Goal: Task Accomplishment & Management: Manage account settings

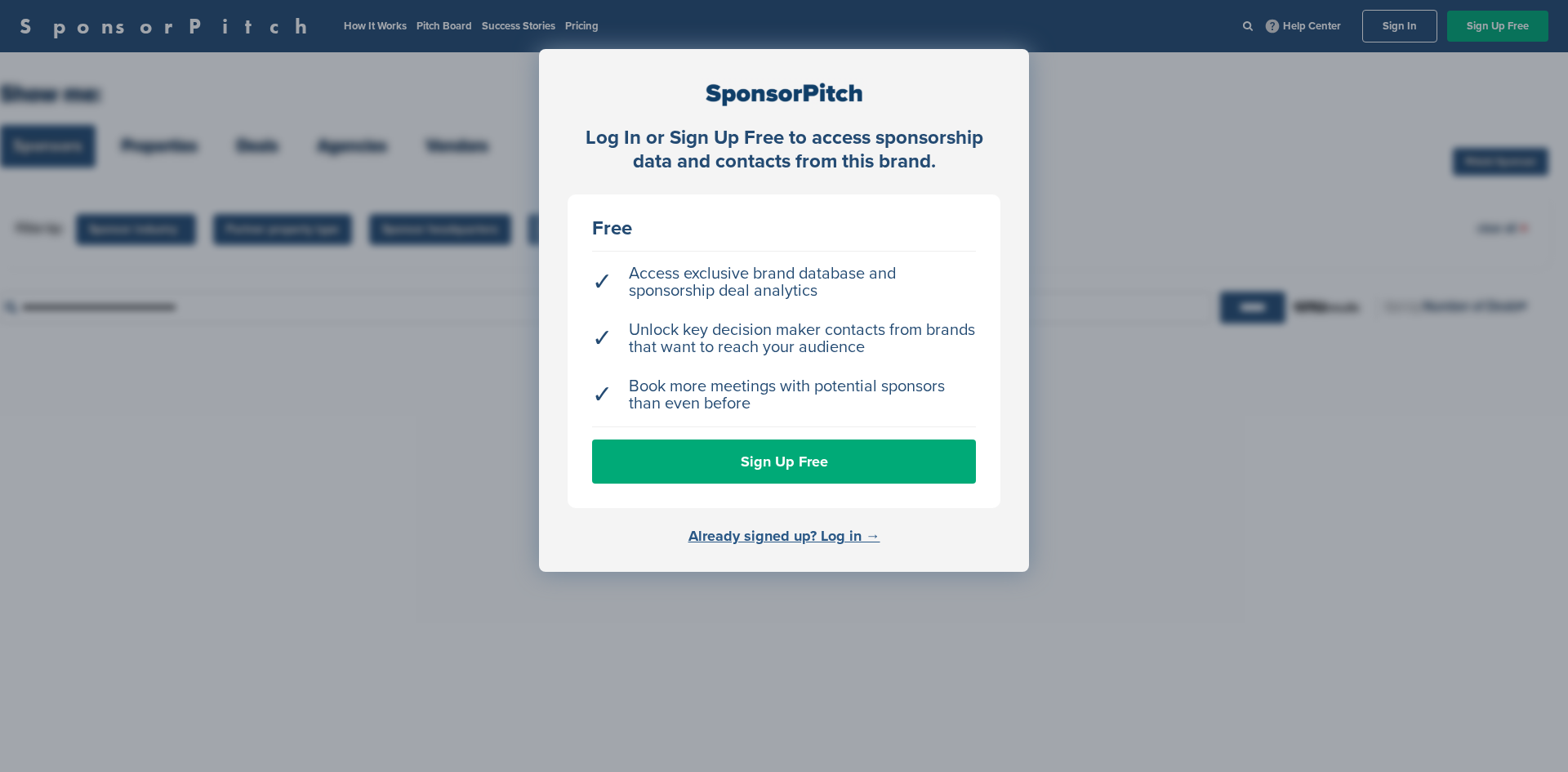
click at [783, 535] on link "Already signed up? Log in →" at bounding box center [784, 536] width 192 height 18
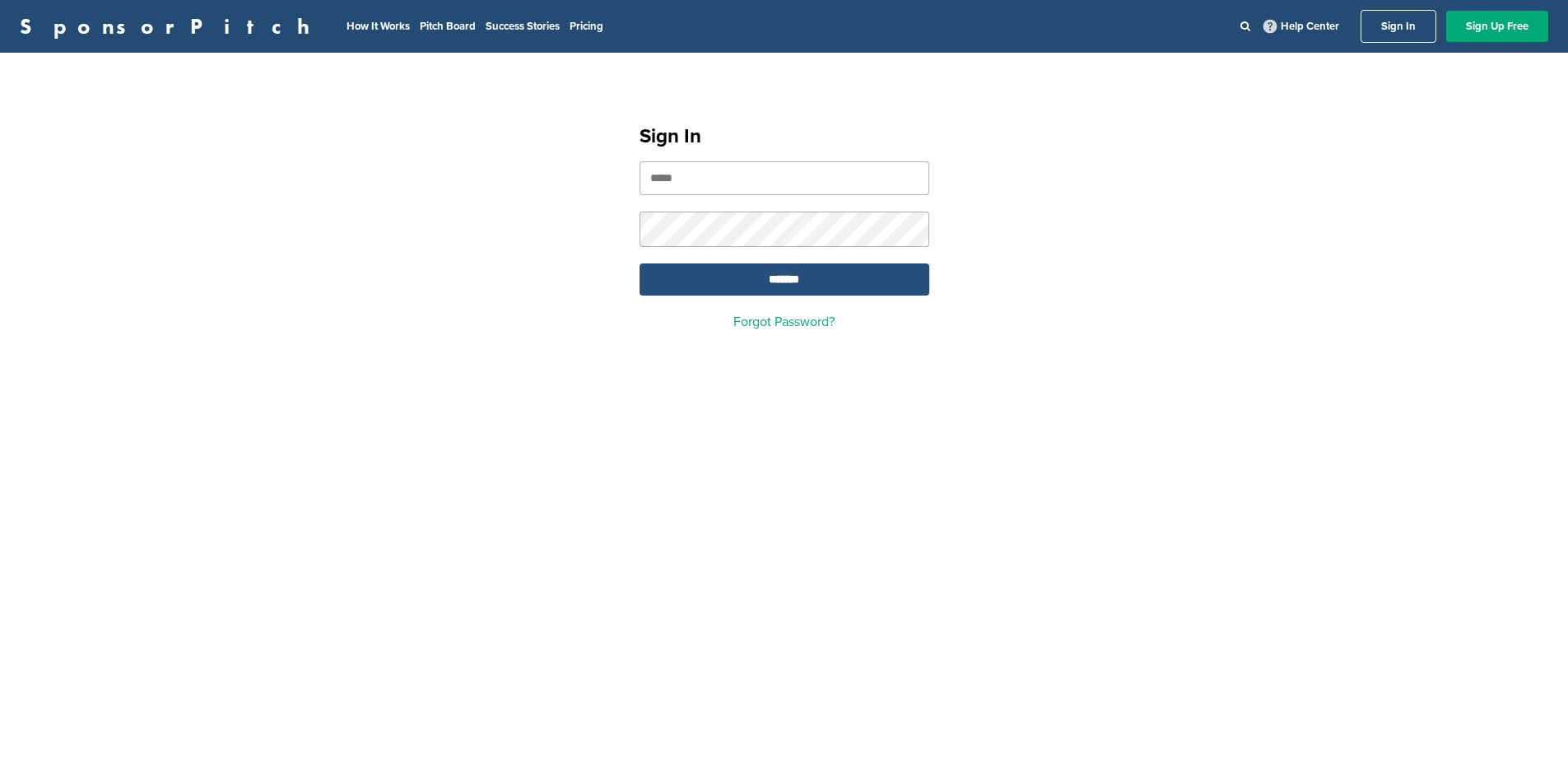
type input "**********"
click at [768, 284] on input "*******" at bounding box center [784, 279] width 290 height 32
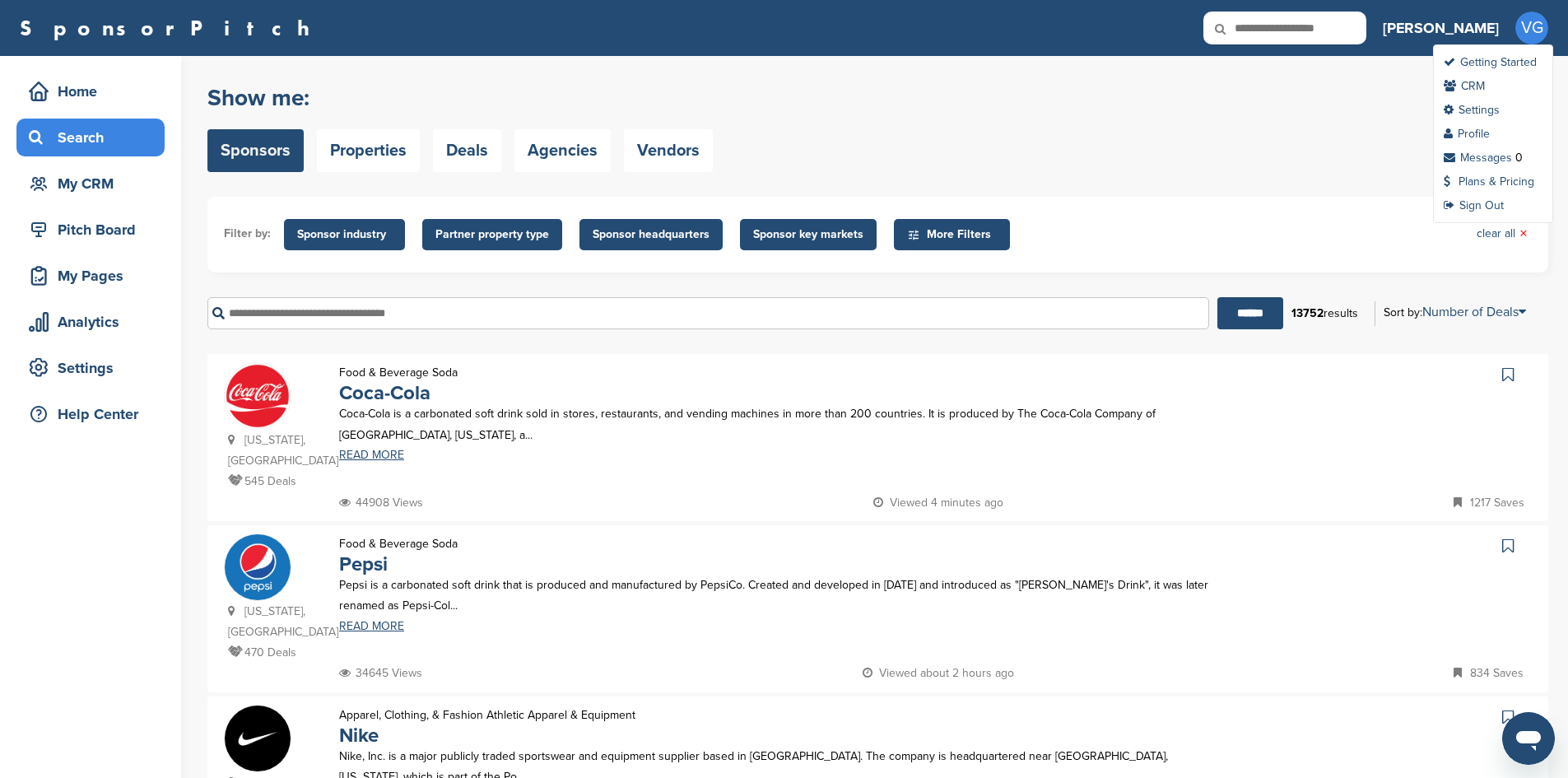
click at [1532, 32] on span "VG" at bounding box center [1532, 28] width 33 height 33
click at [1466, 129] on link "Profile" at bounding box center [1467, 133] width 46 height 14
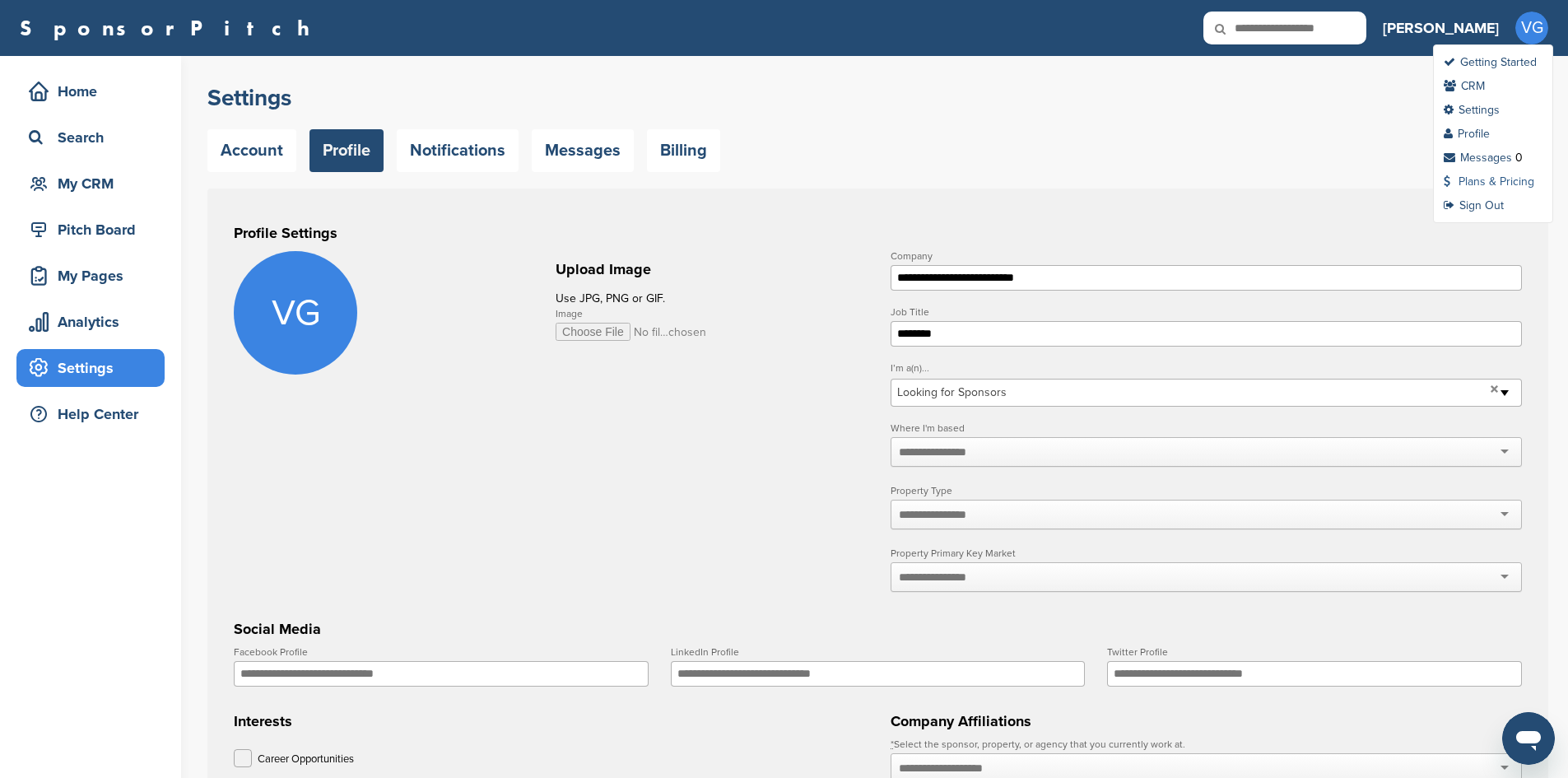
click at [1477, 183] on link "Plans & Pricing" at bounding box center [1489, 181] width 91 height 14
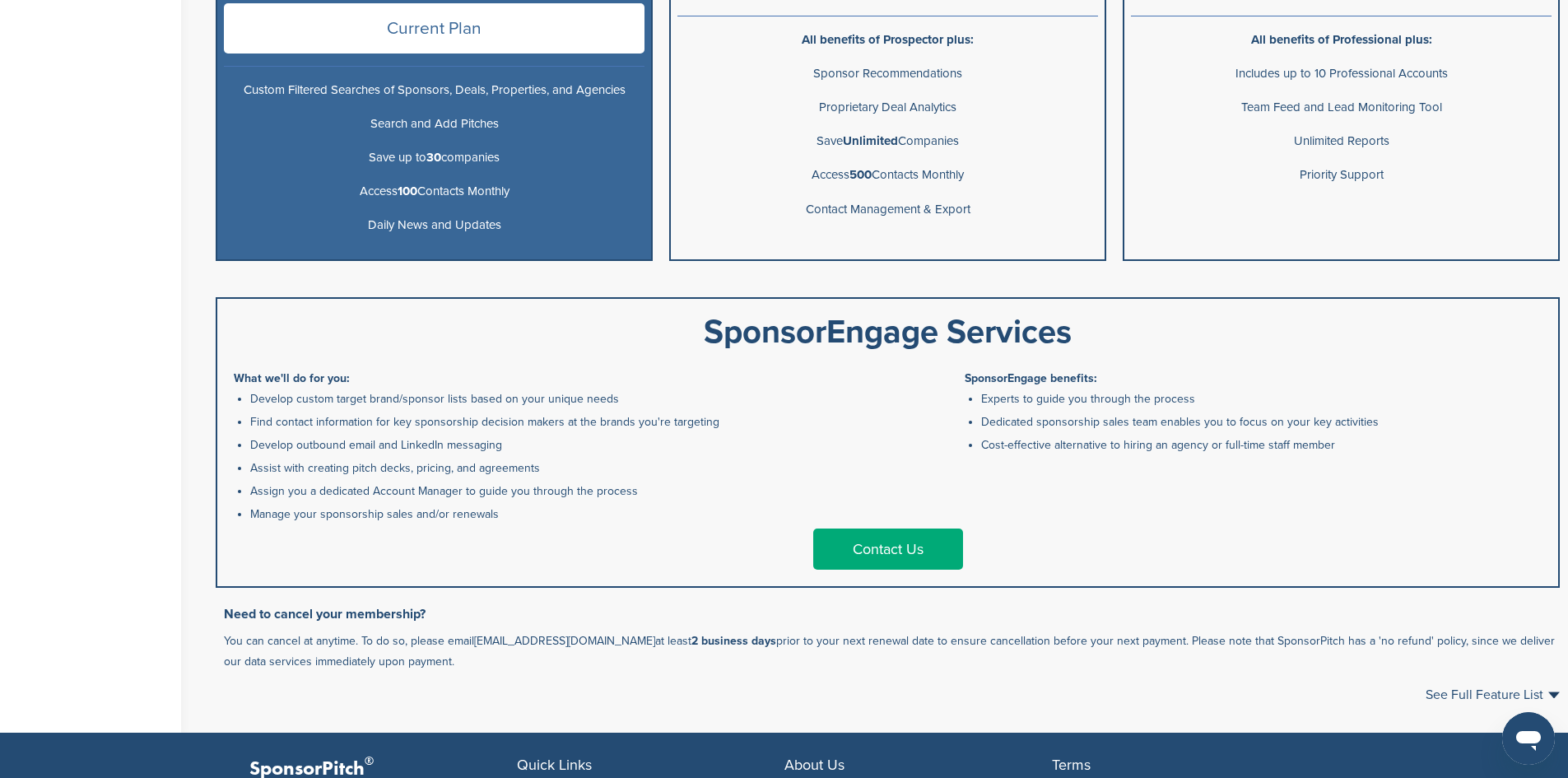
scroll to position [683, 0]
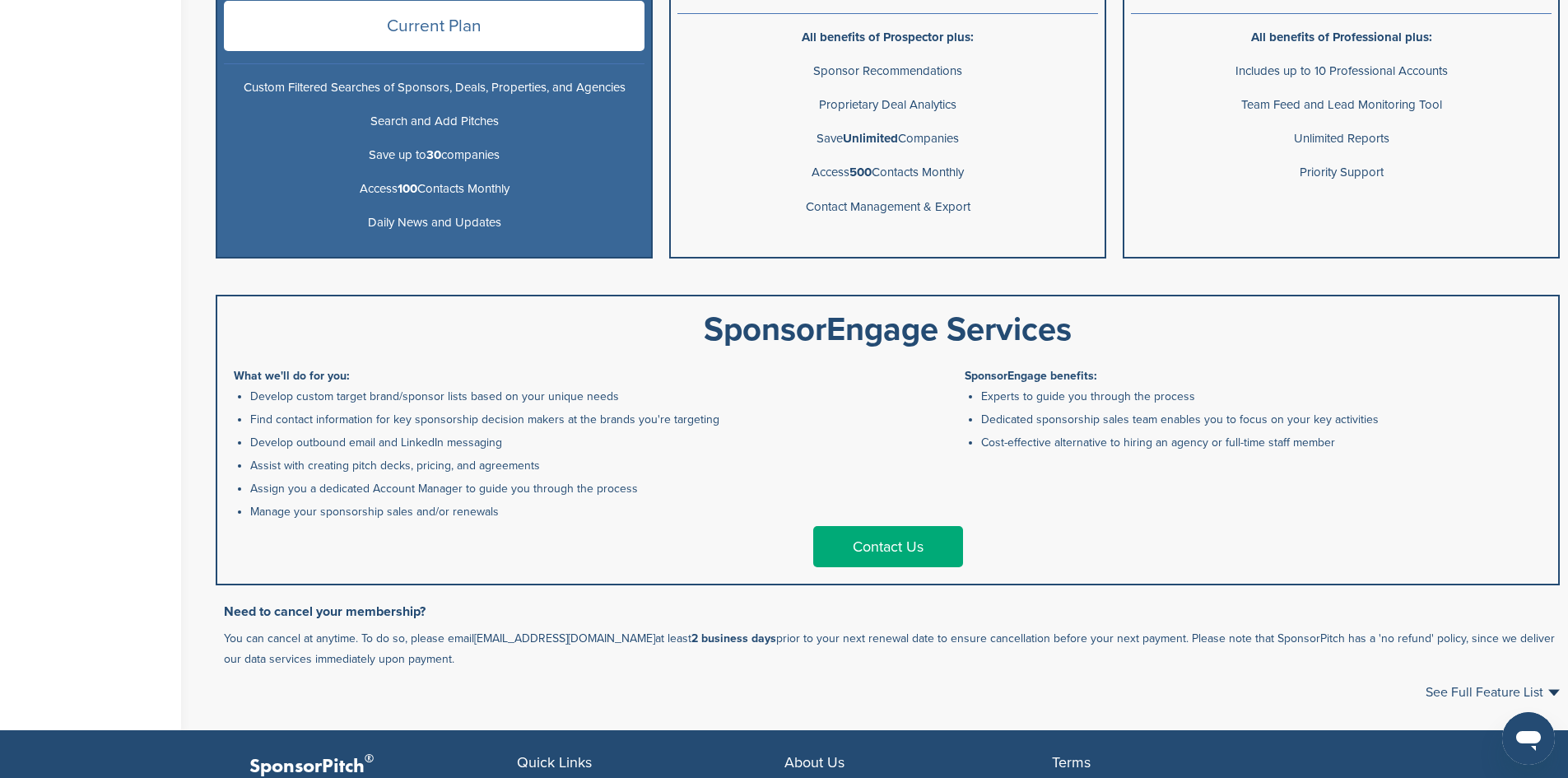
drag, startPoint x: 225, startPoint y: 636, endPoint x: 420, endPoint y: 665, distance: 197.1
click at [420, 665] on p "You can cancel at anytime. To do so, please email support@sponsorpitch.com at l…" at bounding box center [892, 649] width 1336 height 42
copy p "You can cancel at anytime. To do so, please email support@sponsorpitch.com at l…"
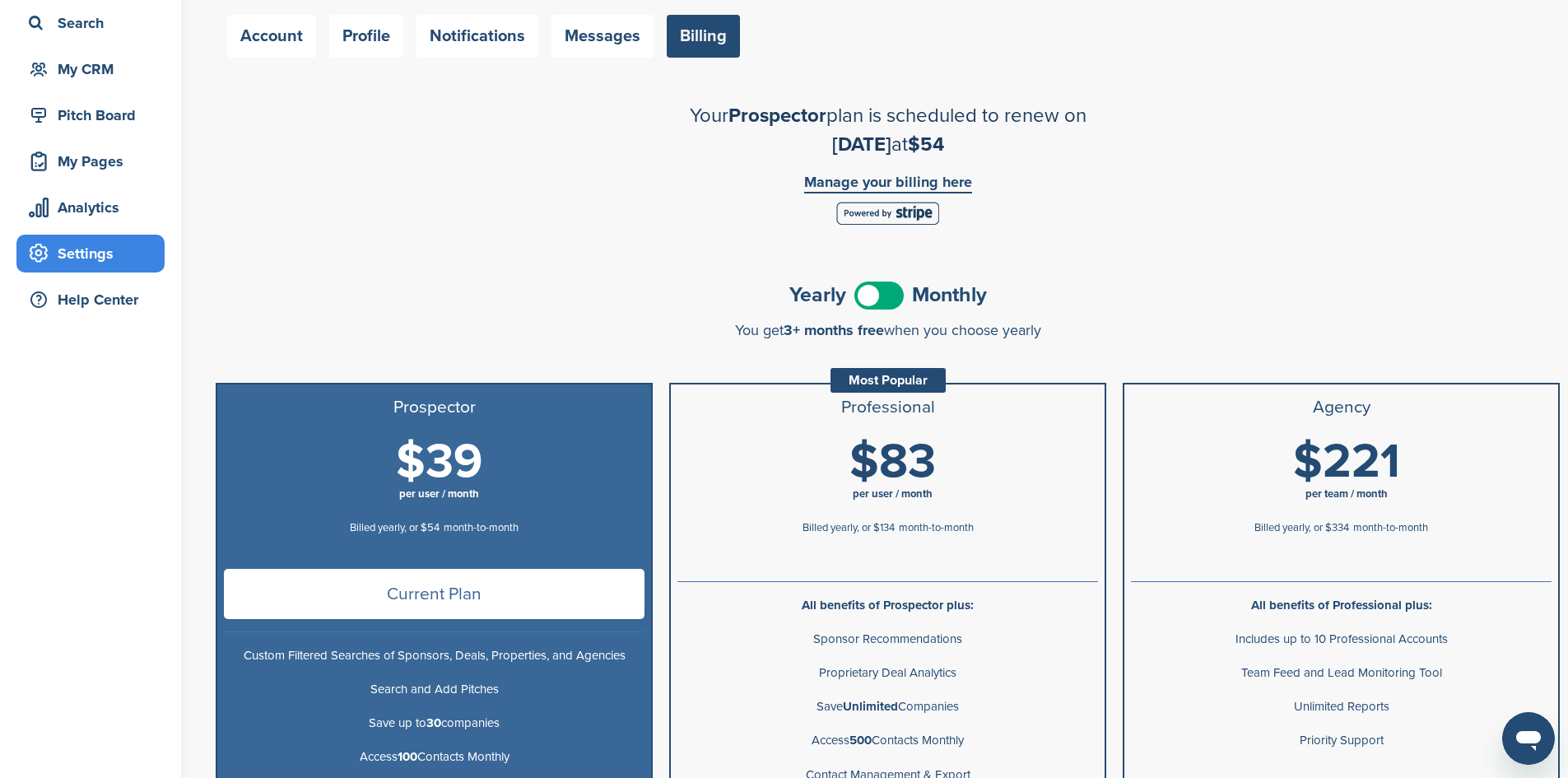
scroll to position [0, 0]
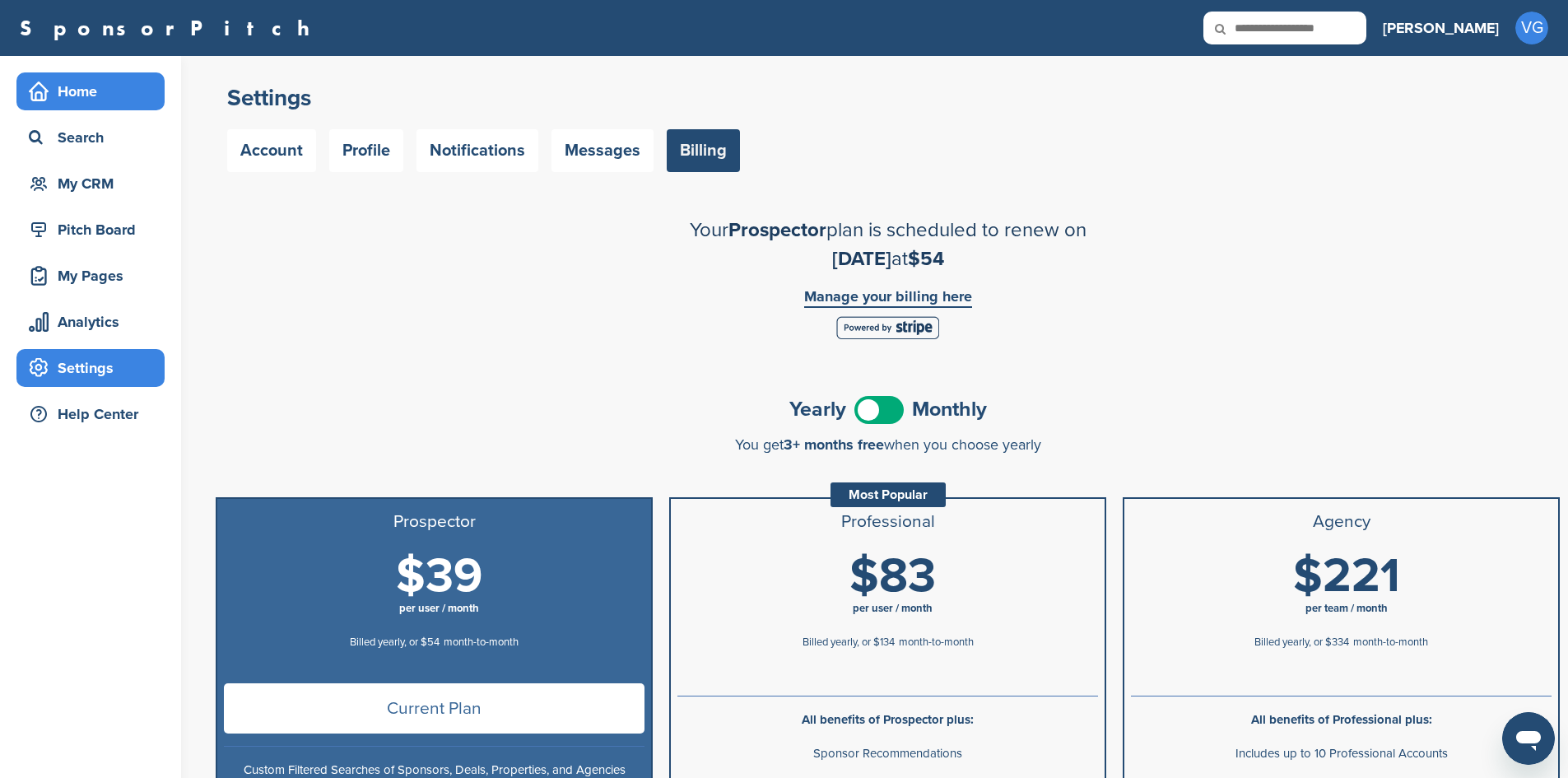
click at [49, 94] on div "Home" at bounding box center [94, 91] width 140 height 30
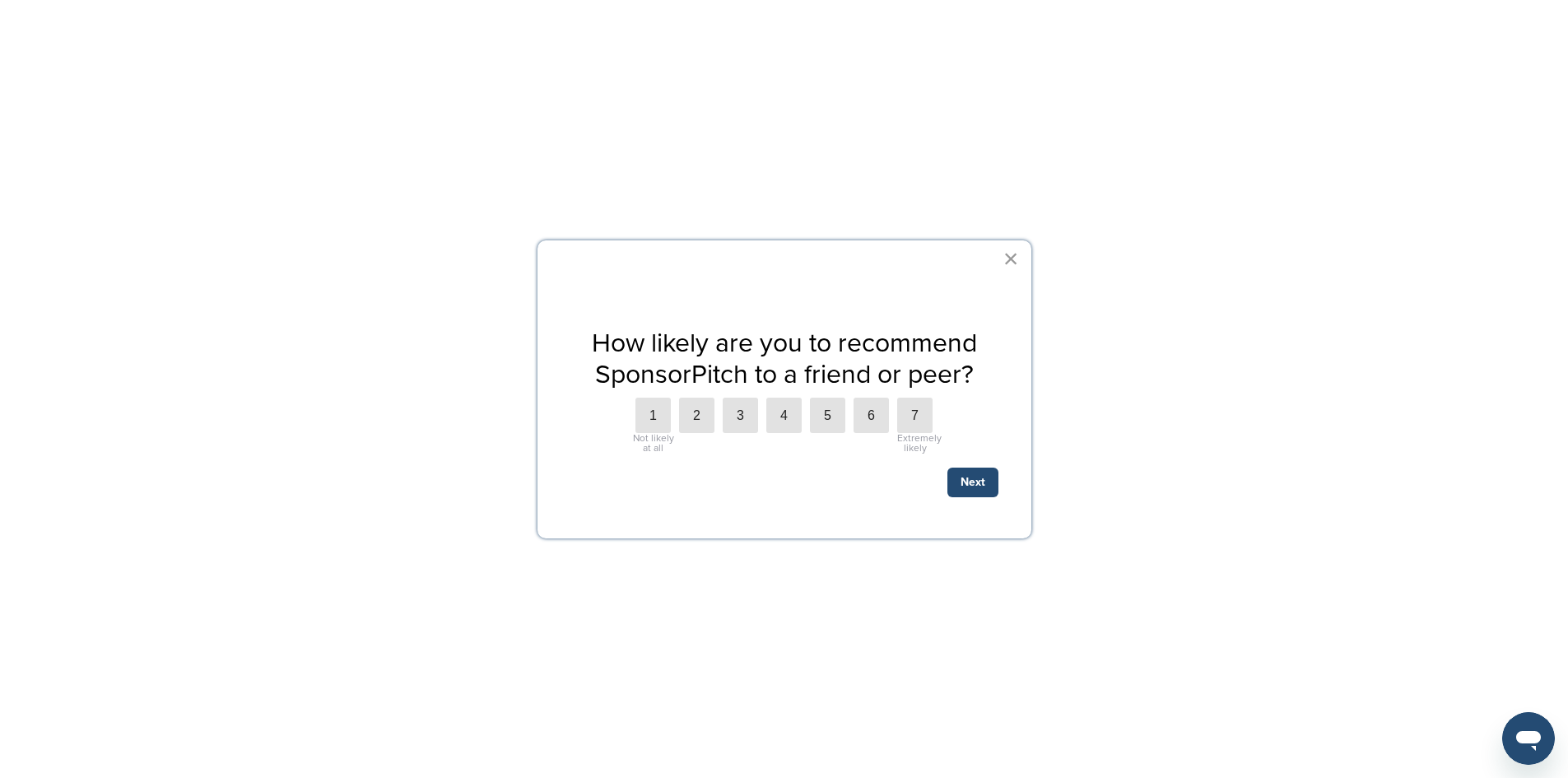
click at [1011, 263] on button "×" at bounding box center [1011, 259] width 16 height 27
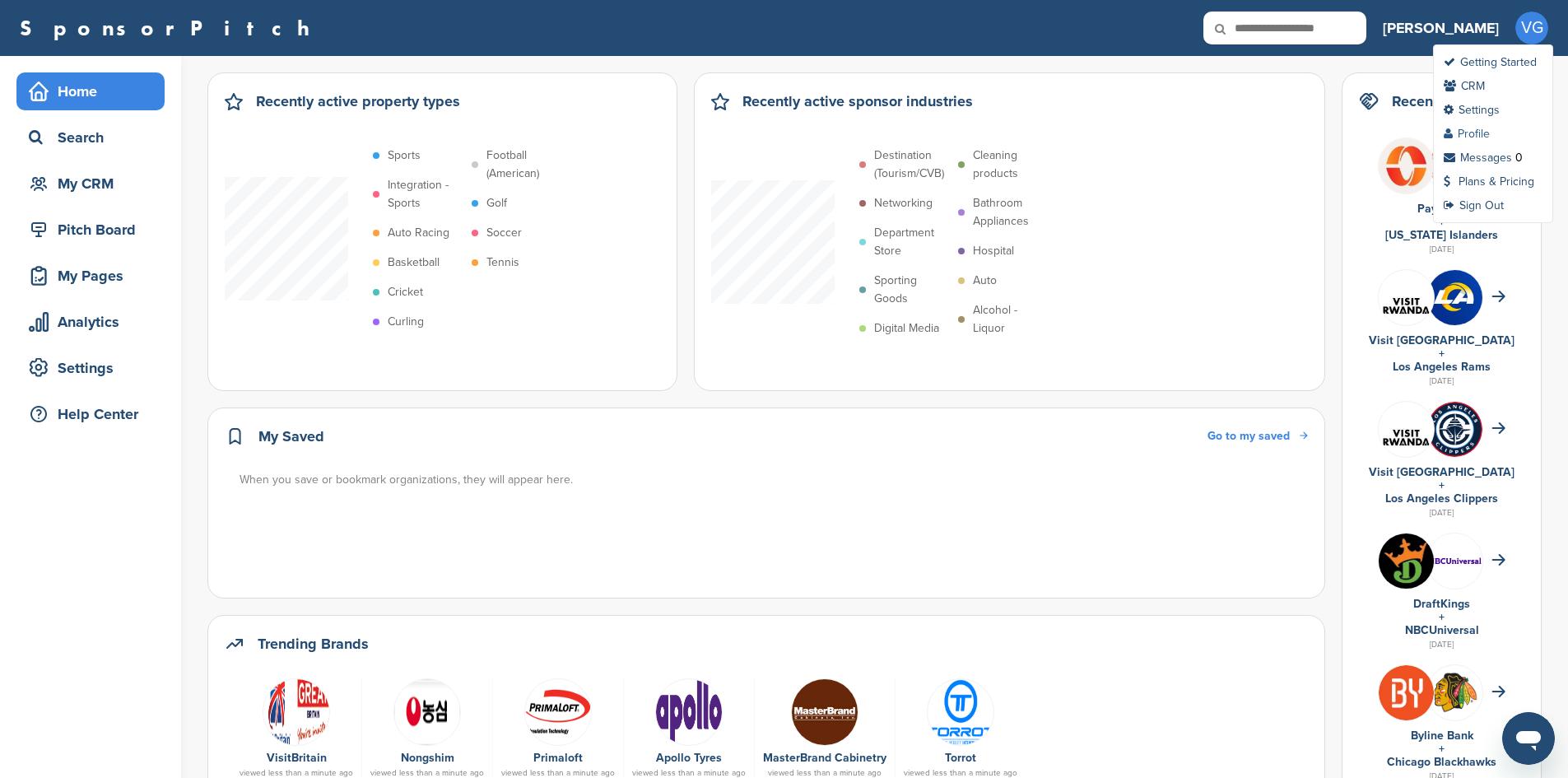
click at [1470, 130] on link "Profile" at bounding box center [1467, 133] width 46 height 14
